Goal: Answer question/provide support

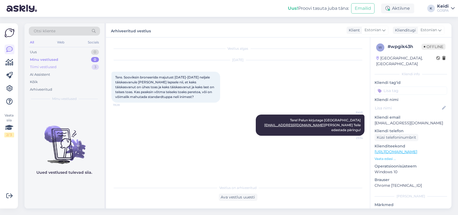
click at [48, 64] on div "Tiimi vestlused" at bounding box center [43, 66] width 27 height 5
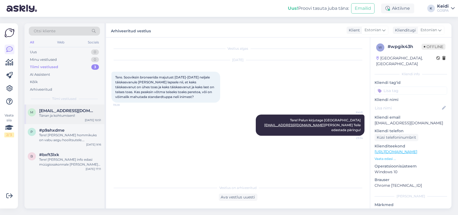
click at [51, 119] on div "m [EMAIL_ADDRESS][DOMAIN_NAME] Tänan ja kohtumiseni! [DATE] 10:51" at bounding box center [64, 115] width 80 height 20
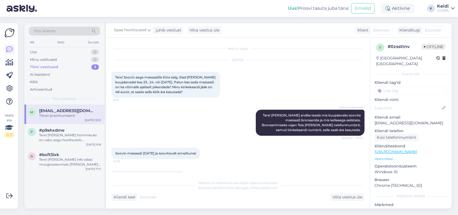
scroll to position [195, 0]
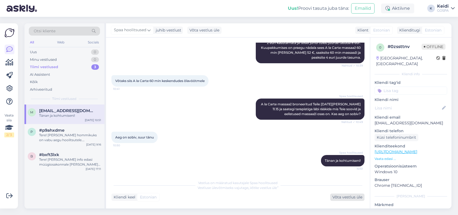
click at [346, 199] on div "Võta vestlus üle" at bounding box center [347, 197] width 34 height 7
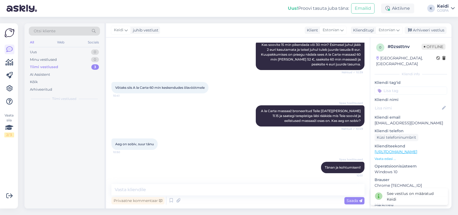
scroll to position [188, 0]
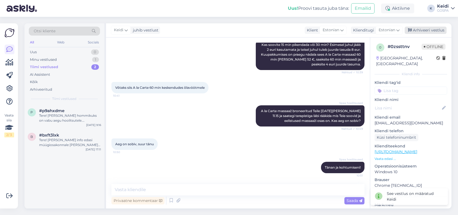
click at [411, 29] on icon at bounding box center [410, 31] width 4 height 4
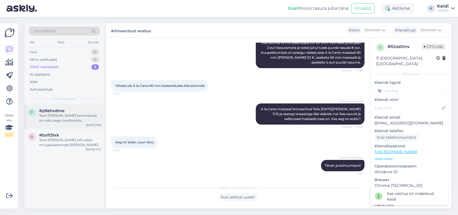
click at [70, 123] on div "p #p9ahxdme Tere! [PERSON_NAME] hommikuks on vabu aegu hoolitsutele. [PERSON_NA…" at bounding box center [64, 117] width 80 height 24
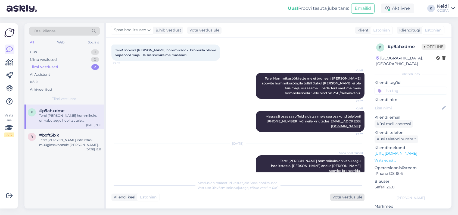
click at [348, 197] on div "Võta vestlus üle" at bounding box center [347, 197] width 34 height 7
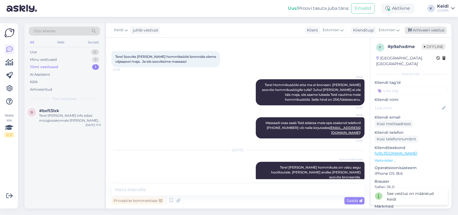
click at [428, 27] on div "Arhiveeri vestlus" at bounding box center [425, 30] width 42 height 7
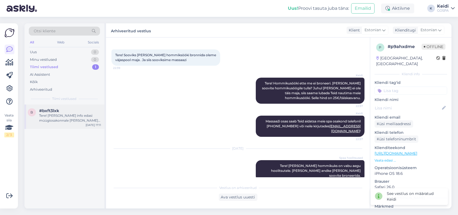
click at [42, 119] on div "Tere! [PERSON_NAME] info edasi müügiosakonnale [PERSON_NAME] saadavad arve." at bounding box center [70, 118] width 62 height 10
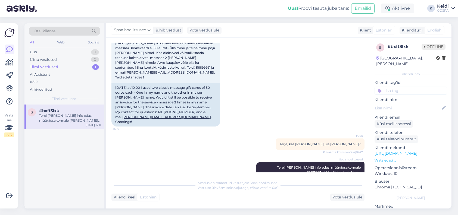
scroll to position [83, 0]
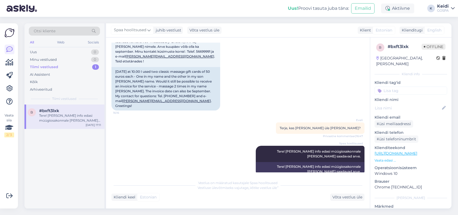
click at [53, 118] on div "Tere! [PERSON_NAME] info edasi müügiosakonnale [PERSON_NAME] saadavad arve." at bounding box center [70, 118] width 62 height 10
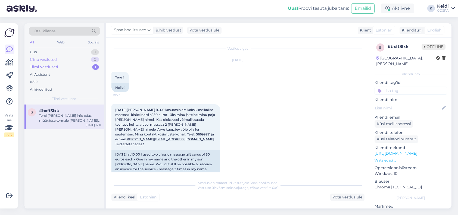
click at [33, 58] on div "Minu vestlused" at bounding box center [43, 59] width 27 height 5
